Goal: Use online tool/utility: Utilize a website feature to perform a specific function

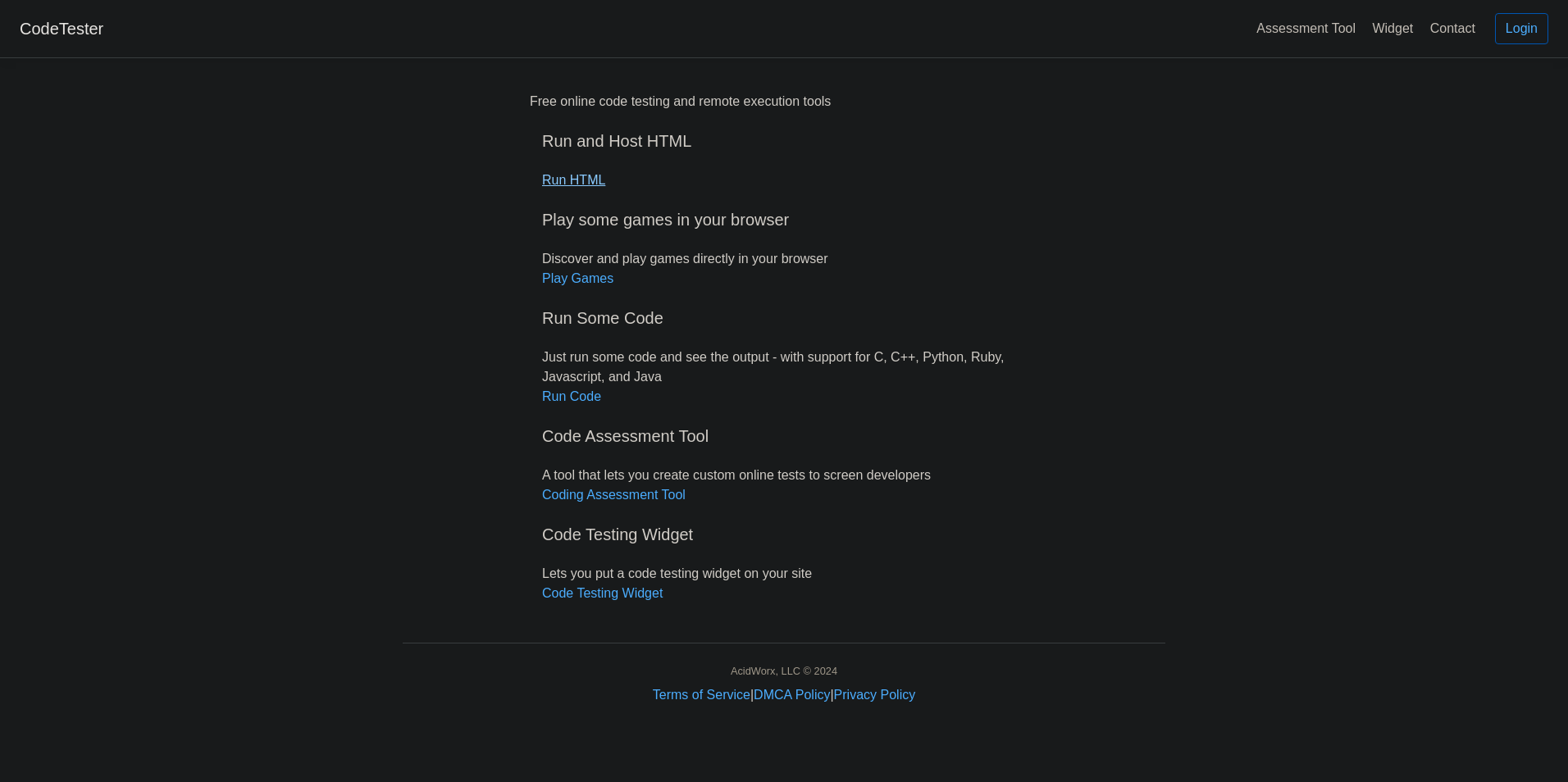
click at [595, 185] on link "Run HTML" at bounding box center [573, 180] width 63 height 14
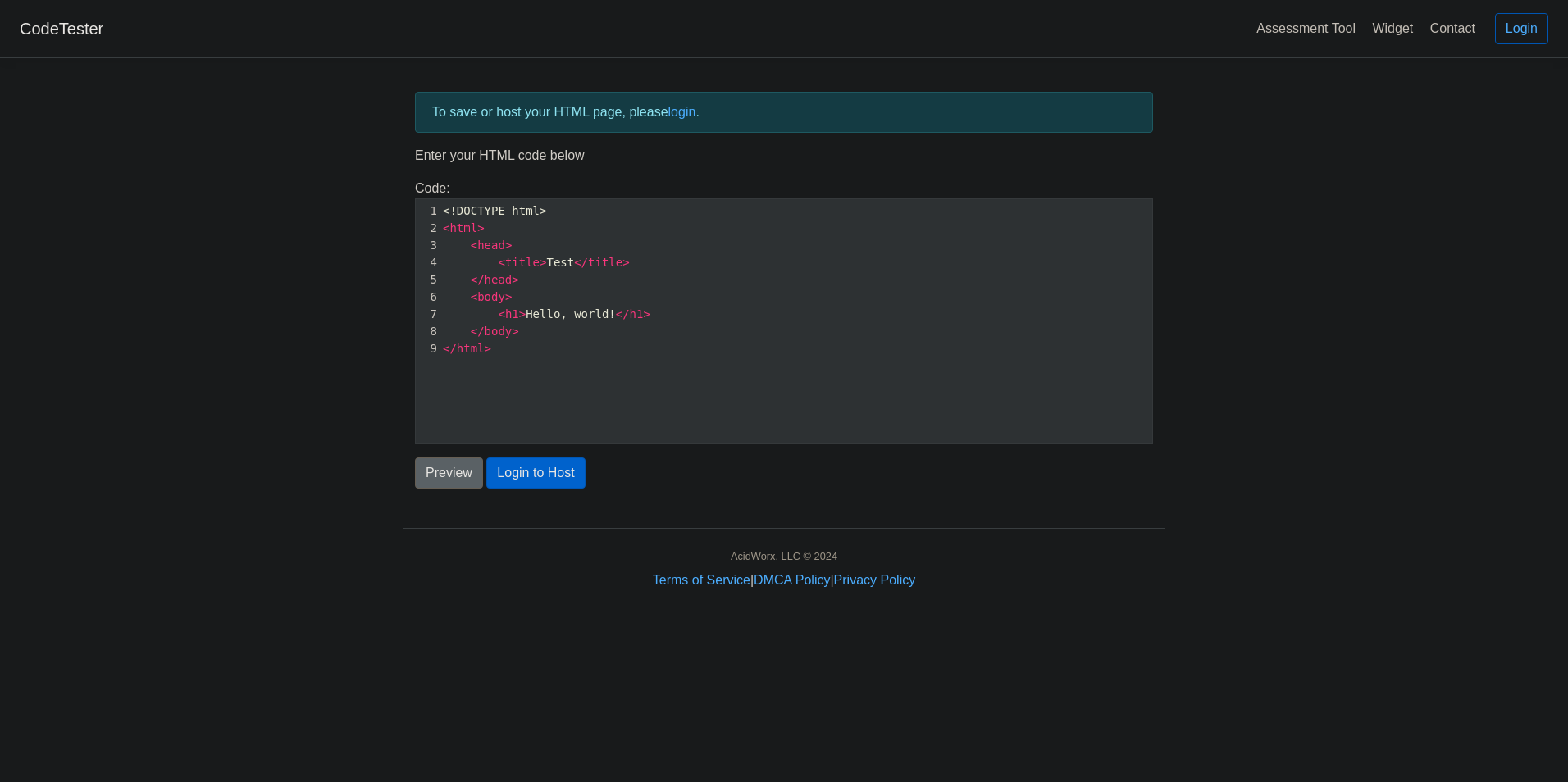
scroll to position [5, 0]
click at [647, 312] on pre "< h1 > Hello, world! </ h1 >" at bounding box center [802, 314] width 725 height 17
type textarea "<!DOCTYPE html> <html> <head> <title>Test</title> </head> <body> <h1>Hello, wor…"
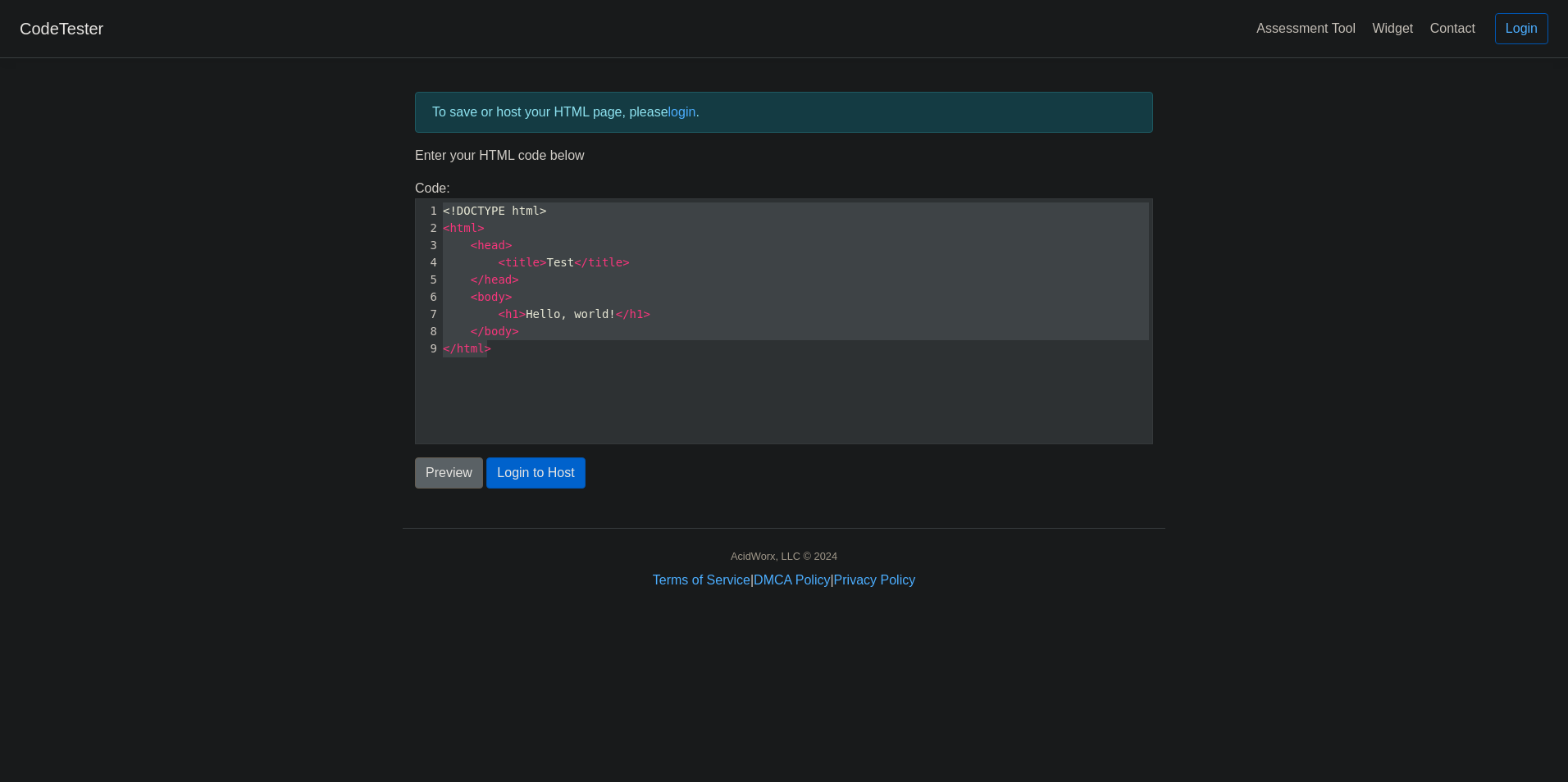
scroll to position [17074, 0]
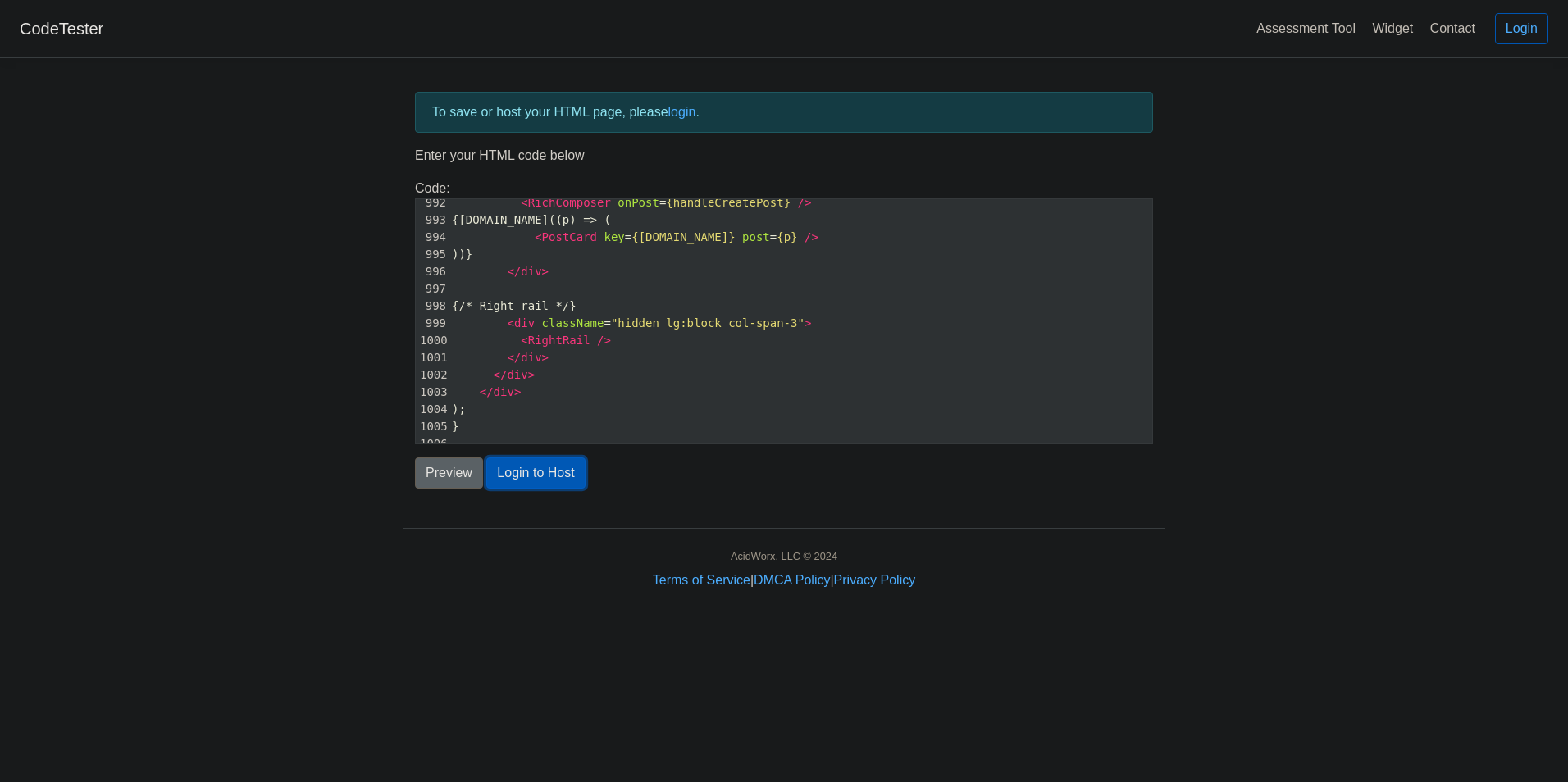
click at [530, 476] on button "Login to Host" at bounding box center [536, 473] width 99 height 31
